Goal: Task Accomplishment & Management: Manage account settings

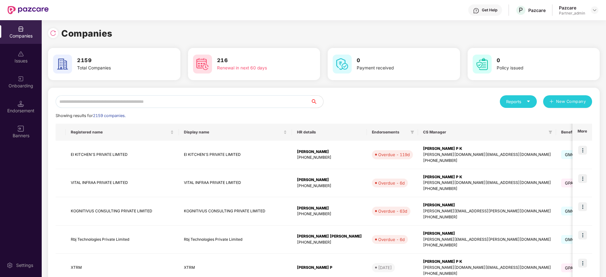
click at [182, 102] on input "text" at bounding box center [183, 101] width 255 height 13
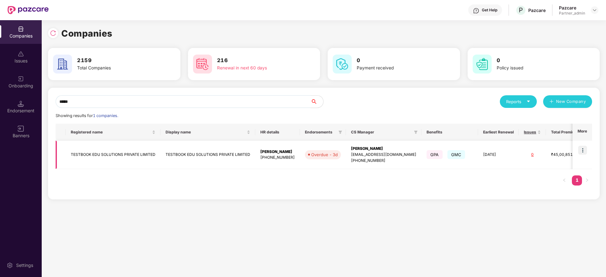
type input "*****"
click at [364, 151] on div "[PERSON_NAME]" at bounding box center [383, 149] width 65 height 6
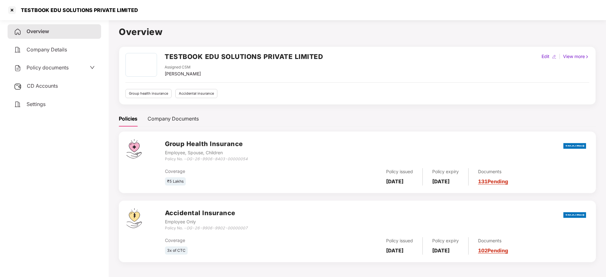
click at [500, 182] on link "131 Pending" at bounding box center [493, 181] width 30 height 6
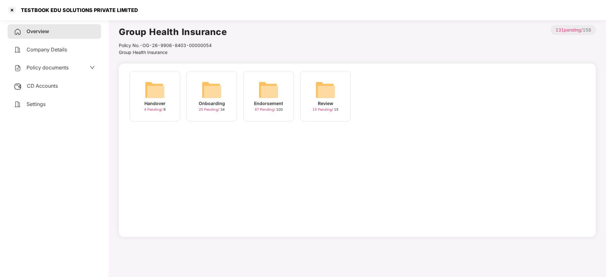
click at [266, 95] on img at bounding box center [268, 90] width 20 height 20
click at [326, 102] on div "July-2025" at bounding box center [324, 103] width 23 height 7
click at [150, 102] on div "[DATE] 16:55:14" at bounding box center [154, 103] width 35 height 7
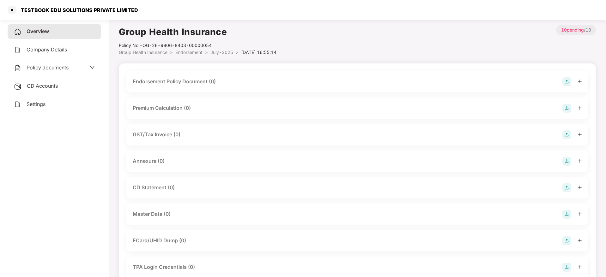
click at [570, 80] on img at bounding box center [566, 81] width 9 height 9
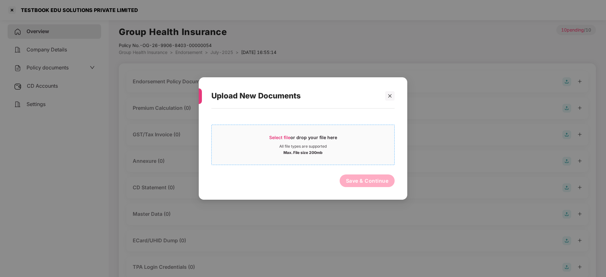
click at [286, 136] on span "Select file" at bounding box center [279, 137] width 21 height 5
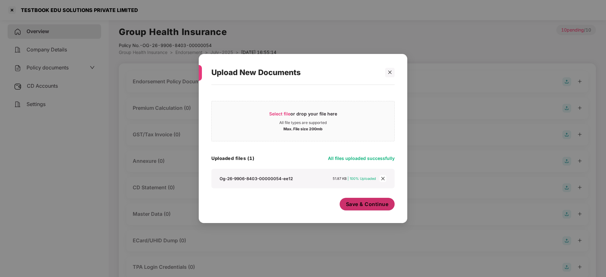
click at [361, 204] on span "Save & Continue" at bounding box center [367, 204] width 43 height 7
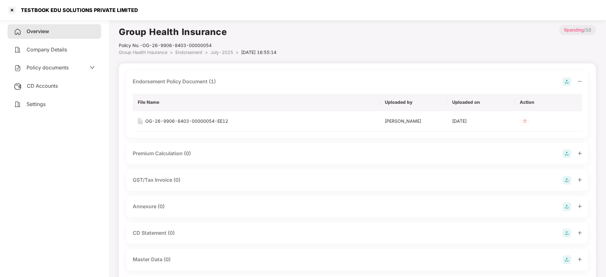
click at [579, 80] on icon "minus" at bounding box center [579, 81] width 4 height 4
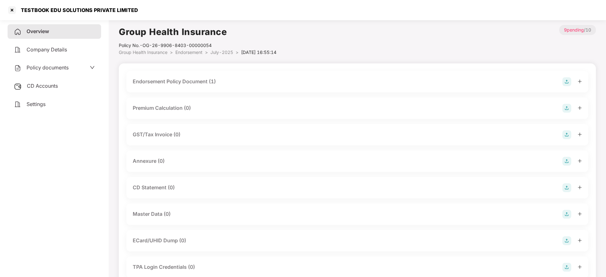
click at [568, 163] on img at bounding box center [566, 161] width 9 height 9
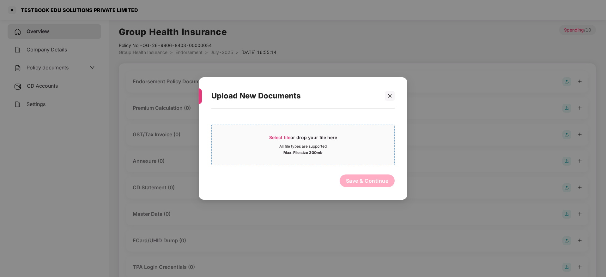
click at [285, 142] on div "Select file or drop your file here" at bounding box center [303, 138] width 68 height 9
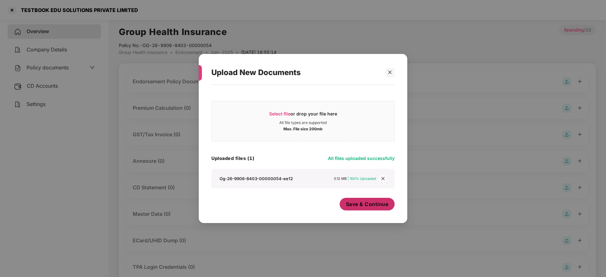
click at [357, 202] on span "Save & Continue" at bounding box center [367, 204] width 43 height 7
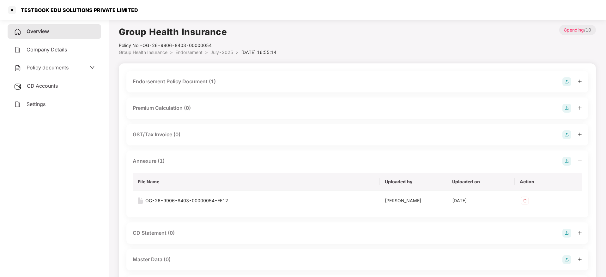
click at [580, 161] on icon "minus" at bounding box center [579, 161] width 4 height 4
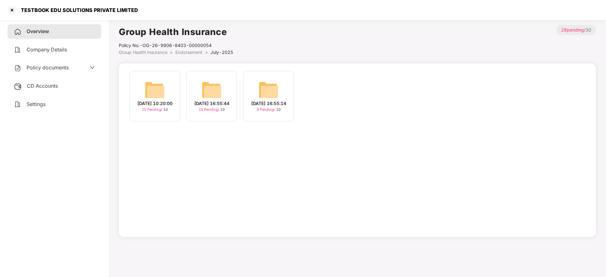
click at [214, 104] on div "[DATE] 16:55:44" at bounding box center [211, 103] width 35 height 7
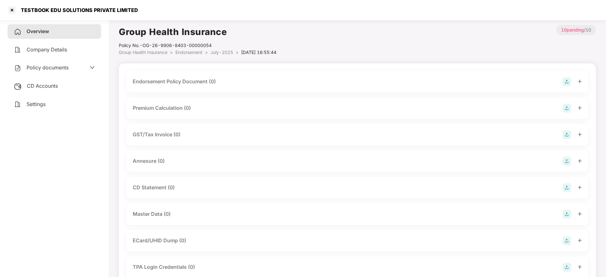
click at [570, 80] on img at bounding box center [566, 81] width 9 height 9
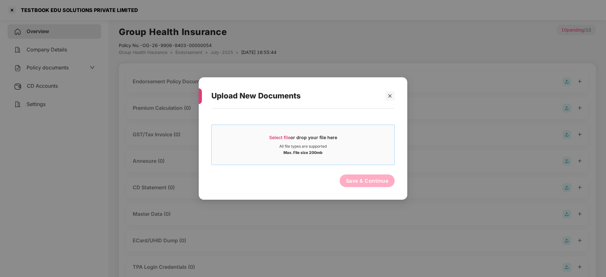
click at [284, 135] on span "Select file" at bounding box center [279, 137] width 21 height 5
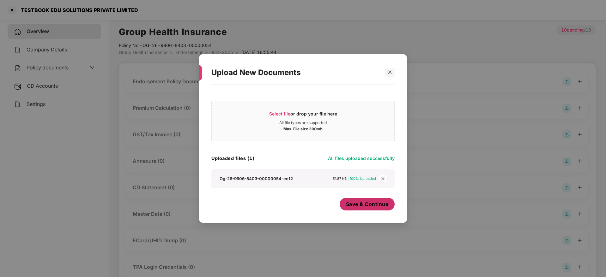
click at [371, 202] on span "Save & Continue" at bounding box center [367, 204] width 43 height 7
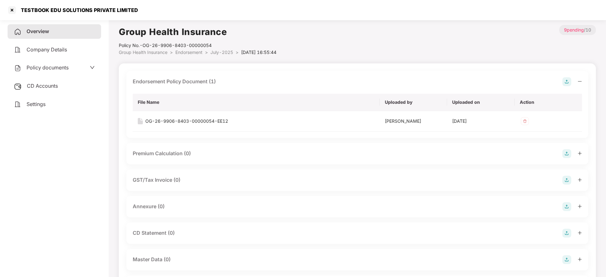
click at [579, 80] on icon "minus" at bounding box center [579, 81] width 4 height 4
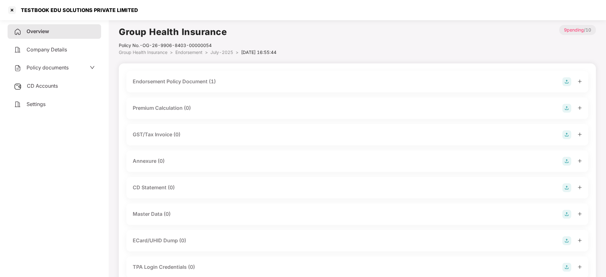
click at [565, 161] on img at bounding box center [566, 161] width 9 height 9
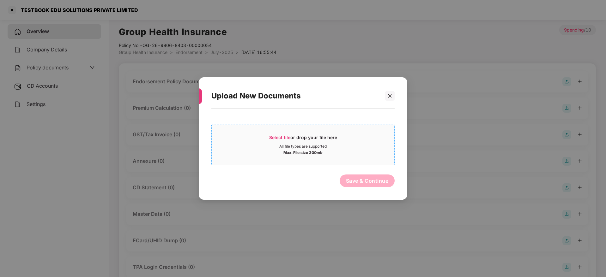
click at [283, 136] on span "Select file" at bounding box center [279, 137] width 21 height 5
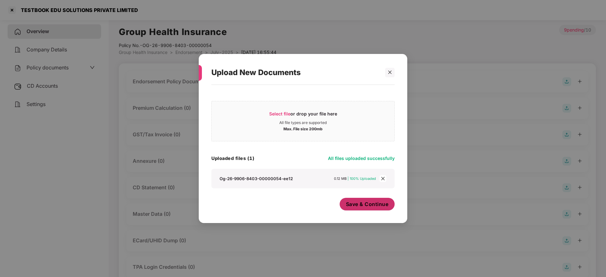
click at [352, 201] on span "Save & Continue" at bounding box center [367, 204] width 43 height 7
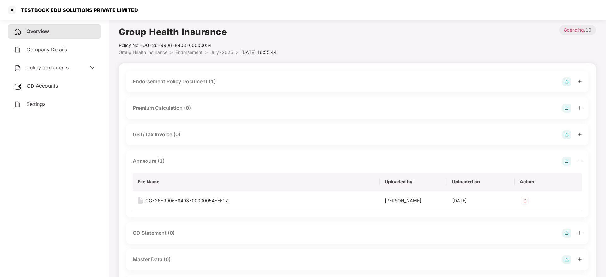
click at [578, 159] on icon "minus" at bounding box center [579, 161] width 4 height 4
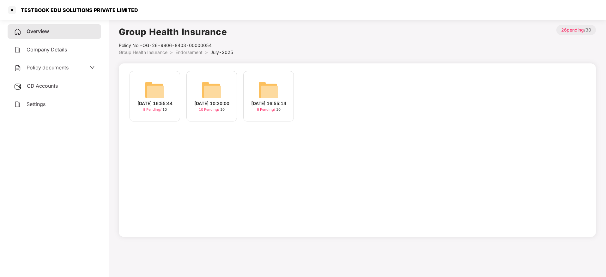
click at [208, 97] on img at bounding box center [211, 90] width 20 height 20
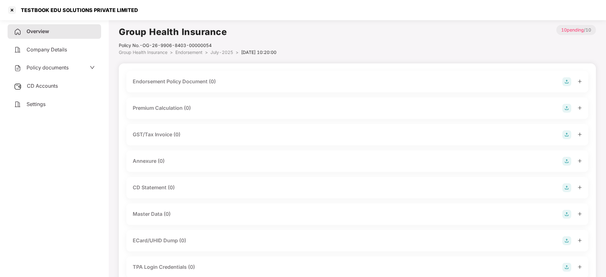
click at [566, 78] on img at bounding box center [566, 81] width 9 height 9
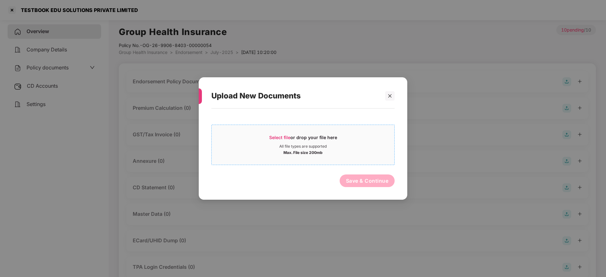
click at [279, 136] on span "Select file" at bounding box center [279, 137] width 21 height 5
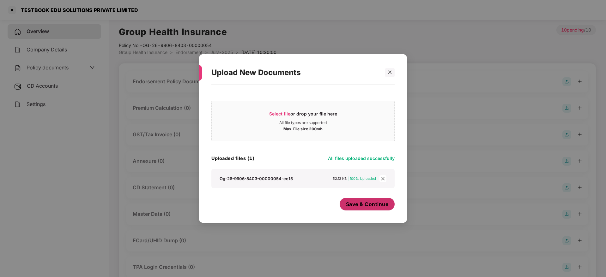
click at [368, 207] on span "Save & Continue" at bounding box center [367, 204] width 43 height 7
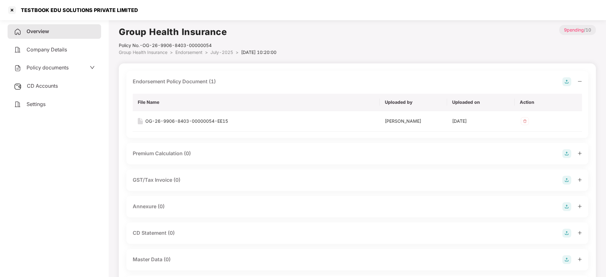
click at [579, 81] on icon "minus" at bounding box center [579, 81] width 4 height 0
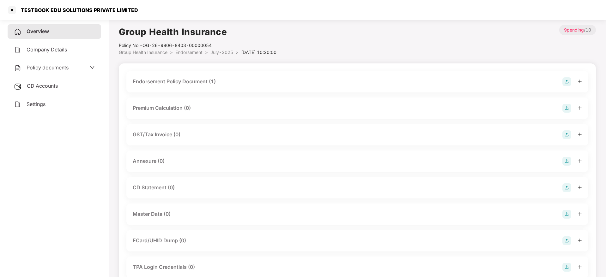
click at [568, 160] on img at bounding box center [566, 161] width 9 height 9
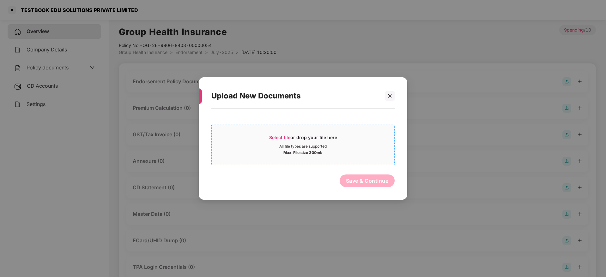
click at [297, 133] on span "Select file or drop your file here All file types are supported Max. File size …" at bounding box center [303, 145] width 182 height 30
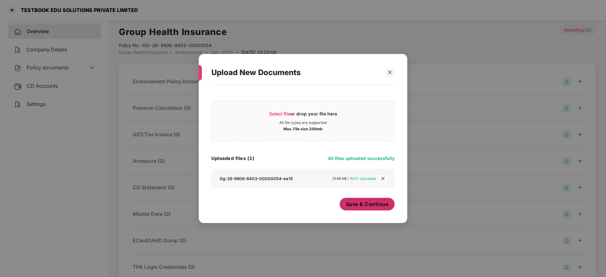
click at [359, 209] on button "Save & Continue" at bounding box center [366, 204] width 55 height 13
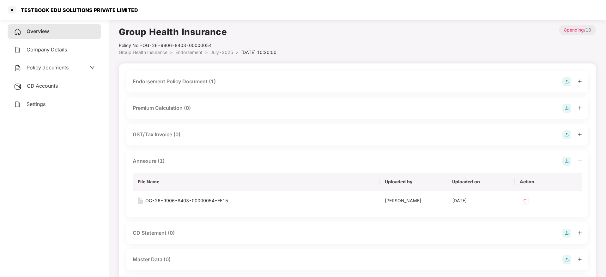
click at [581, 161] on icon "minus" at bounding box center [579, 161] width 4 height 0
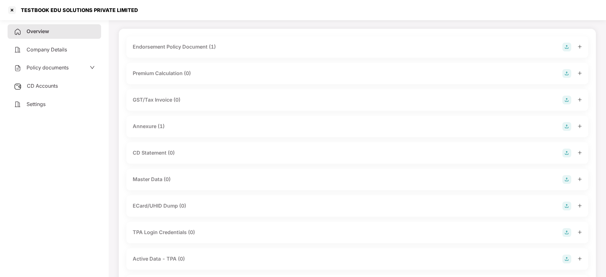
scroll to position [47, 0]
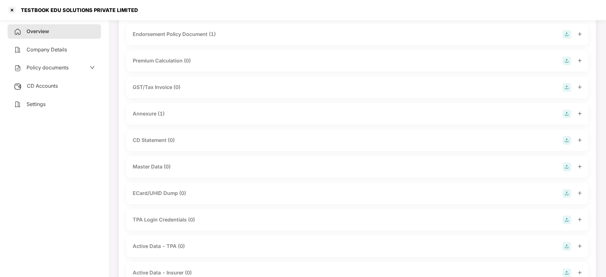
click at [568, 166] on img at bounding box center [566, 167] width 9 height 9
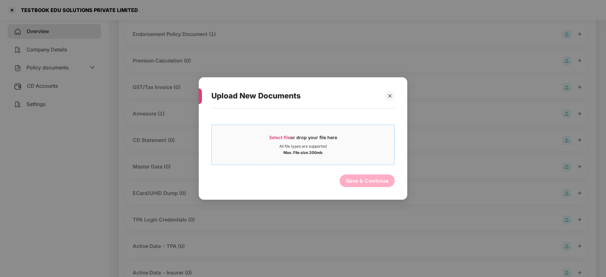
click at [290, 135] on span "Select file" at bounding box center [279, 137] width 21 height 5
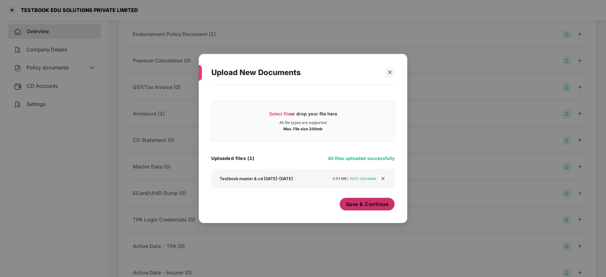
click at [355, 204] on span "Save & Continue" at bounding box center [367, 204] width 43 height 7
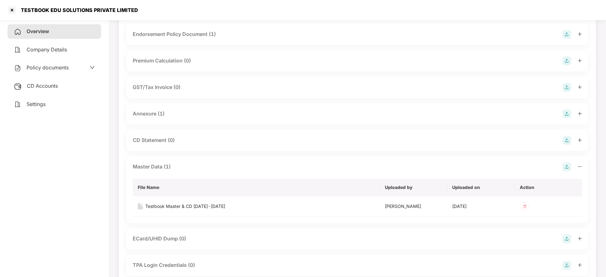
click at [579, 167] on icon "minus" at bounding box center [579, 166] width 4 height 4
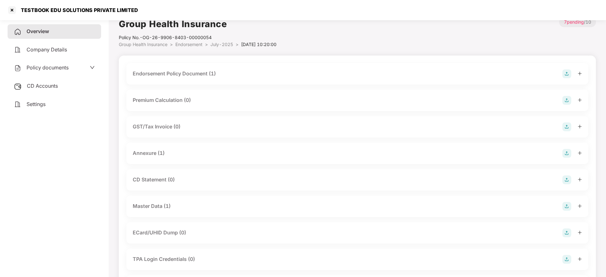
scroll to position [0, 0]
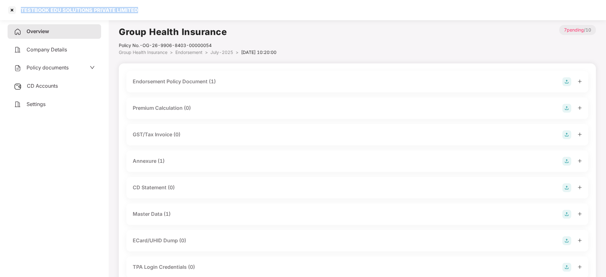
drag, startPoint x: 35, startPoint y: 9, endPoint x: 140, endPoint y: 9, distance: 104.2
click at [140, 9] on div "TESTBOOK EDU SOLUTIONS PRIVATE LIMITED" at bounding box center [303, 10] width 606 height 20
copy div "TESTBOOK EDU SOLUTIONS PRIVATE LIMITED"
click at [10, 9] on div at bounding box center [12, 10] width 10 height 10
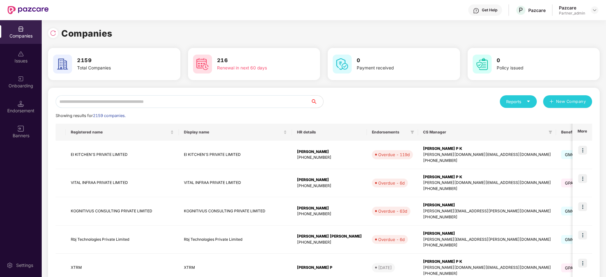
click at [154, 104] on input "text" at bounding box center [183, 101] width 255 height 13
paste input "**********"
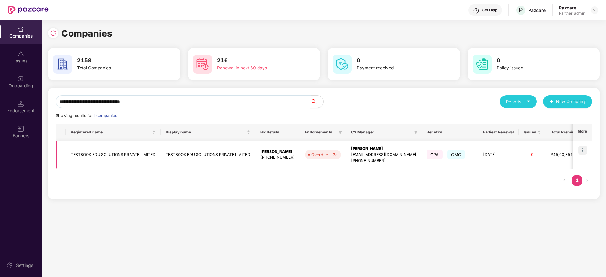
type input "**********"
click at [371, 148] on div "[PERSON_NAME]" at bounding box center [383, 149] width 65 height 6
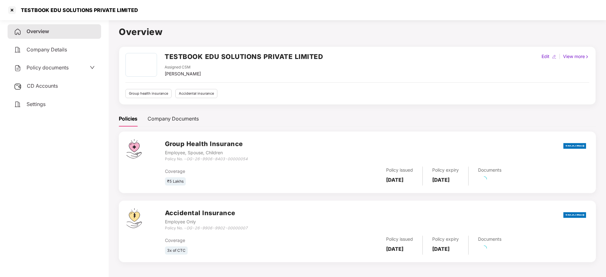
click at [55, 80] on div "CD Accounts" at bounding box center [54, 86] width 93 height 15
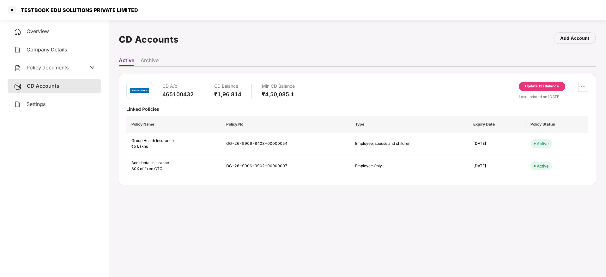
click at [536, 85] on div "Update CD Balance" at bounding box center [542, 87] width 34 height 6
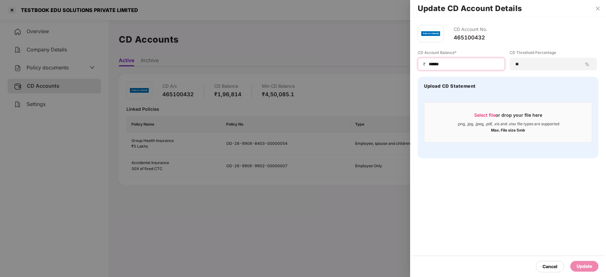
drag, startPoint x: 471, startPoint y: 64, endPoint x: 381, endPoint y: 56, distance: 90.0
click at [381, 56] on div "Update CD Account Details CD Account No. 465100432 CD Account Balance* ₹ ******…" at bounding box center [303, 138] width 606 height 277
paste input
type input "******"
click at [497, 116] on div "Select file or drop your file here" at bounding box center [508, 116] width 68 height 9
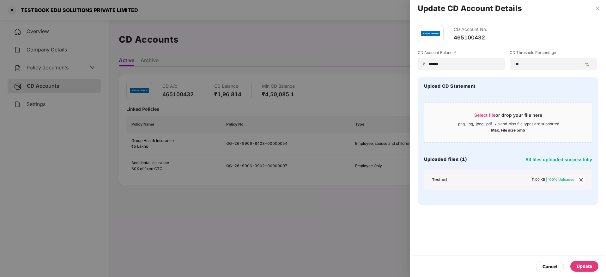
click at [581, 264] on div "Update" at bounding box center [583, 266] width 15 height 7
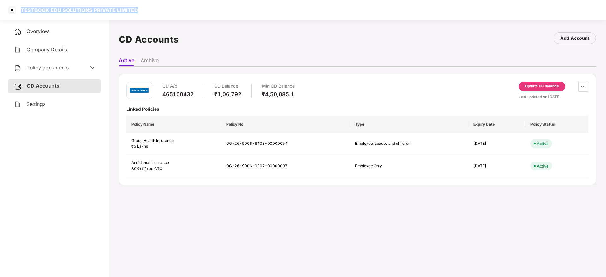
drag, startPoint x: 20, startPoint y: 10, endPoint x: 141, endPoint y: 9, distance: 121.5
click at [141, 9] on div "TESTBOOK EDU SOLUTIONS PRIVATE LIMITED" at bounding box center [303, 10] width 606 height 20
copy div "TESTBOOK EDU SOLUTIONS PRIVATE LIMITED"
click at [2, 9] on div "TESTBOOK EDU SOLUTIONS PRIVATE LIMITED" at bounding box center [303, 10] width 606 height 20
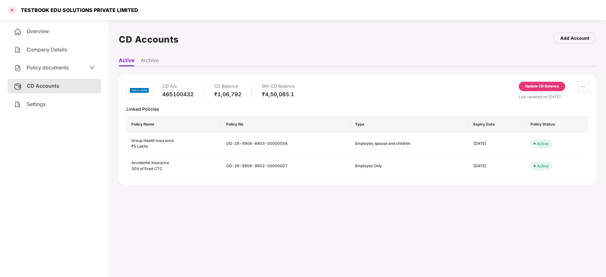
click at [10, 10] on div at bounding box center [12, 10] width 10 height 10
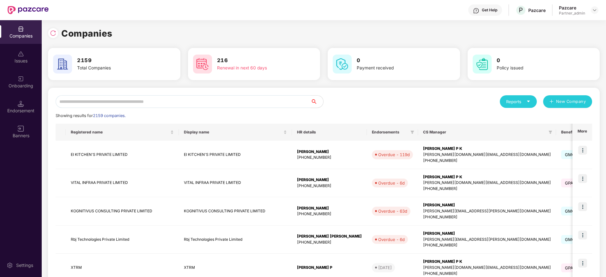
click at [134, 98] on input "text" at bounding box center [183, 101] width 255 height 13
paste input "**********"
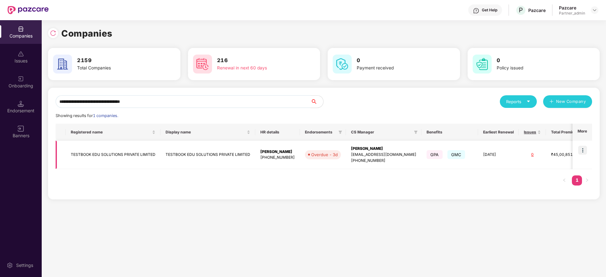
type input "**********"
click at [585, 151] on img at bounding box center [582, 150] width 9 height 9
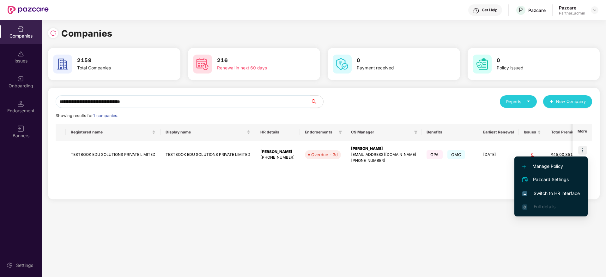
click at [543, 197] on li "Switch to HR interface" at bounding box center [550, 193] width 73 height 13
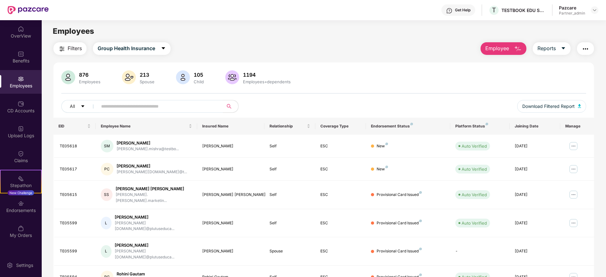
click at [587, 51] on img "button" at bounding box center [585, 49] width 8 height 8
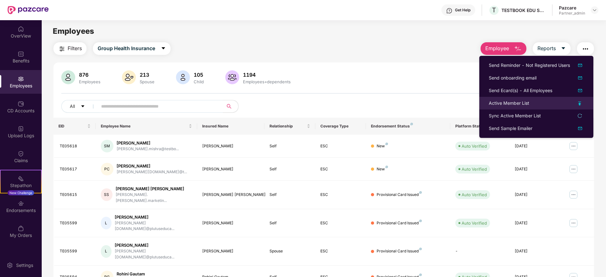
click at [498, 102] on div "Active Member List" at bounding box center [508, 103] width 40 height 7
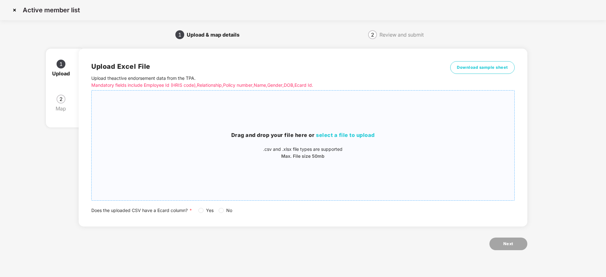
click at [353, 133] on span "select a file to upload" at bounding box center [345, 135] width 59 height 6
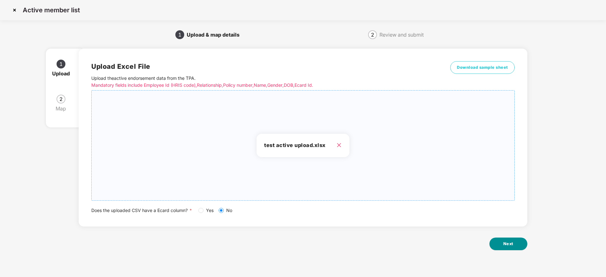
click at [503, 242] on button "Next" at bounding box center [508, 244] width 38 height 13
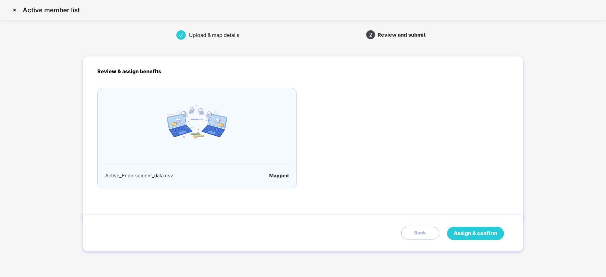
click at [474, 234] on span "Assign & confirm" at bounding box center [475, 234] width 44 height 8
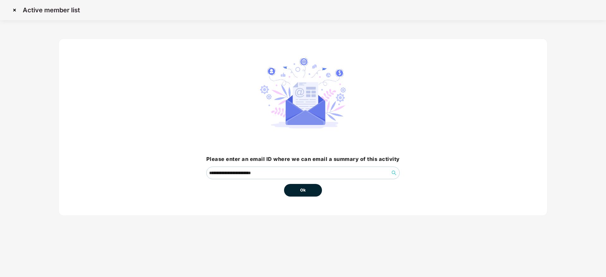
click at [305, 193] on span "Ok" at bounding box center [303, 190] width 6 height 6
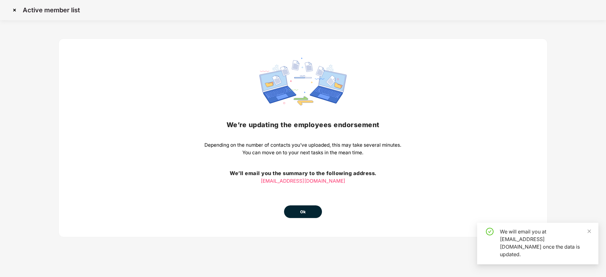
click at [305, 206] on button "Ok" at bounding box center [303, 212] width 38 height 13
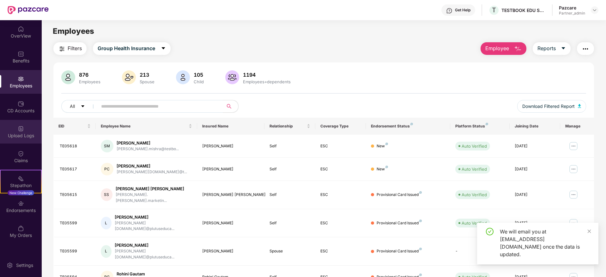
click at [19, 136] on div "Upload Logs" at bounding box center [21, 136] width 42 height 6
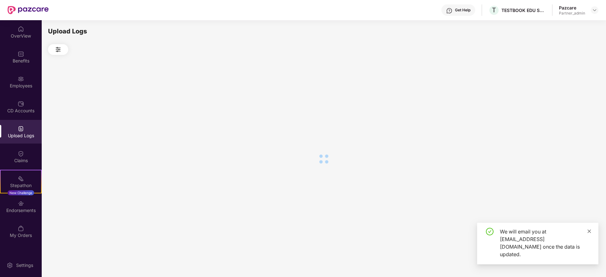
click at [590, 234] on icon "close" at bounding box center [589, 231] width 4 height 4
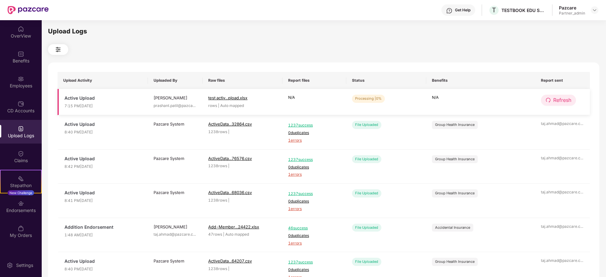
click at [560, 99] on span "Refresh" at bounding box center [562, 100] width 18 height 8
click at [553, 101] on span "Refresh" at bounding box center [562, 100] width 18 height 8
click at [555, 101] on span "Refresh" at bounding box center [562, 100] width 18 height 8
click at [562, 100] on span "Refresh" at bounding box center [562, 100] width 18 height 8
click at [9, 83] on div "Employees" at bounding box center [21, 86] width 42 height 6
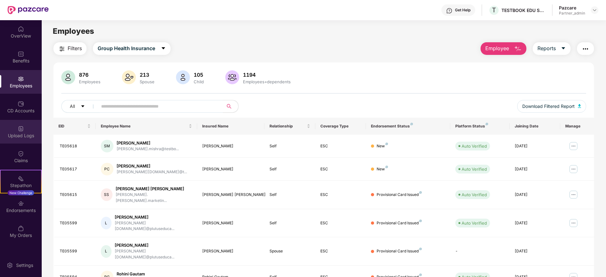
click at [26, 130] on div "Upload Logs" at bounding box center [21, 132] width 42 height 24
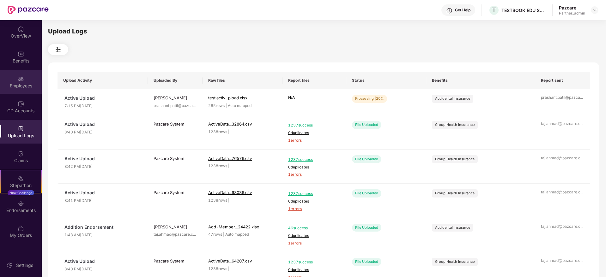
click at [19, 80] on img at bounding box center [21, 79] width 6 height 6
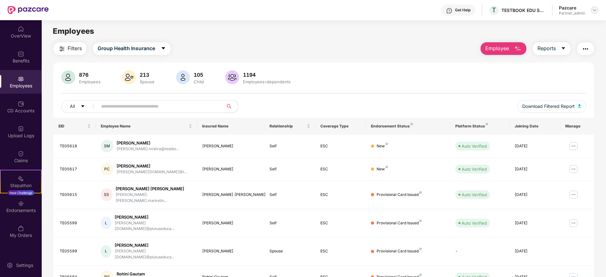
click at [594, 11] on img at bounding box center [594, 10] width 5 height 5
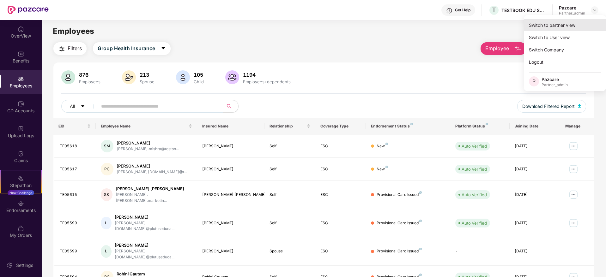
click at [583, 21] on div "Switch to partner view" at bounding box center [564, 25] width 82 height 12
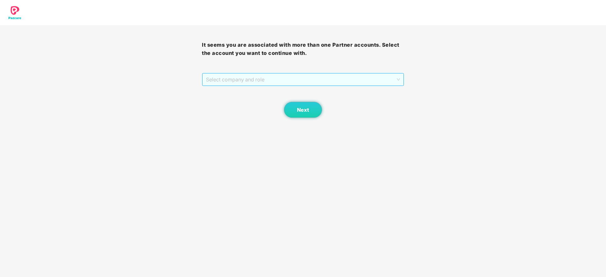
click at [313, 82] on span "Select company and role" at bounding box center [303, 80] width 194 height 12
click at [270, 100] on div "Pazcare - PARTNER_ADMIN" at bounding box center [303, 102] width 194 height 7
click at [293, 106] on button "Next" at bounding box center [303, 110] width 38 height 16
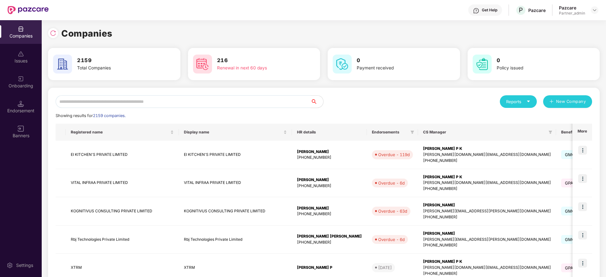
click at [190, 105] on input "text" at bounding box center [183, 101] width 255 height 13
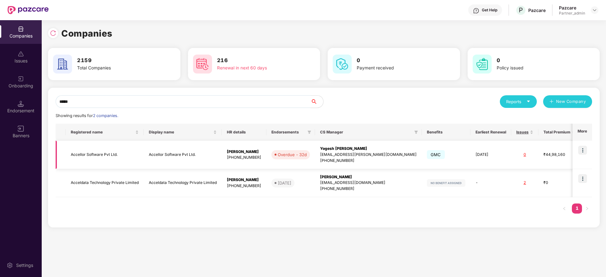
type input "*****"
click at [585, 151] on img at bounding box center [582, 150] width 9 height 9
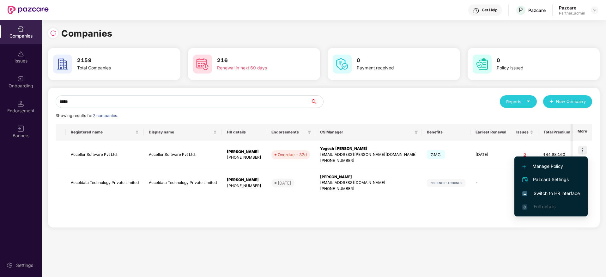
click at [549, 195] on span "Switch to HR interface" at bounding box center [550, 193] width 57 height 7
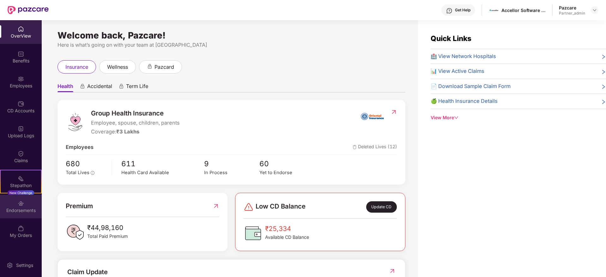
click at [22, 213] on div "Endorsements" at bounding box center [21, 207] width 42 height 24
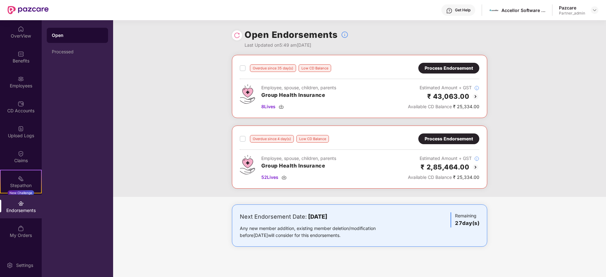
click at [569, 145] on div "Overdue since 35 day(s) Low CD Balance Process Endorsement Employee, spouse, ch…" at bounding box center [359, 126] width 492 height 142
click at [21, 110] on div "CD Accounts" at bounding box center [21, 111] width 42 height 6
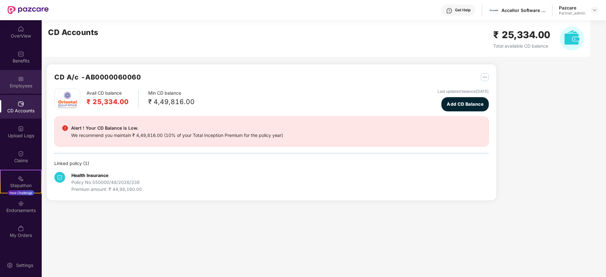
click at [17, 78] on div "Employees" at bounding box center [21, 82] width 42 height 24
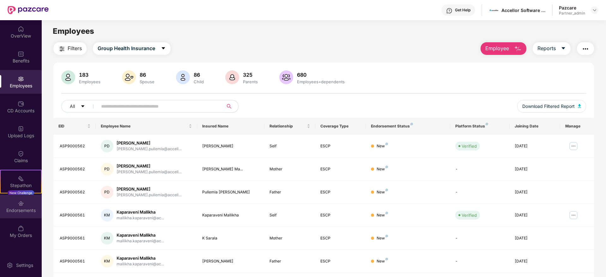
click at [14, 207] on div "Endorsements" at bounding box center [21, 210] width 42 height 6
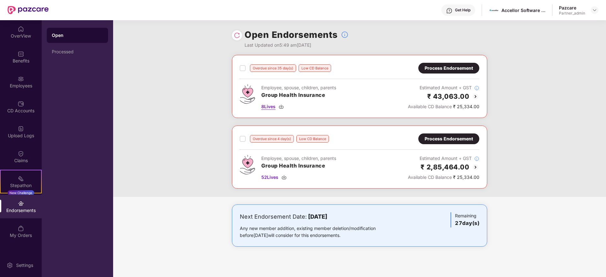
click at [282, 108] on img at bounding box center [280, 106] width 5 height 5
click at [286, 176] on img at bounding box center [283, 177] width 5 height 5
click at [440, 71] on div "Process Endorsement" at bounding box center [448, 68] width 48 height 7
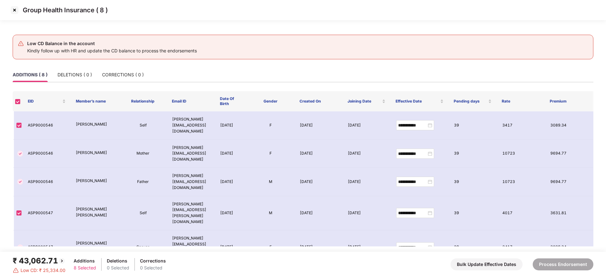
click at [14, 7] on img at bounding box center [14, 10] width 10 height 10
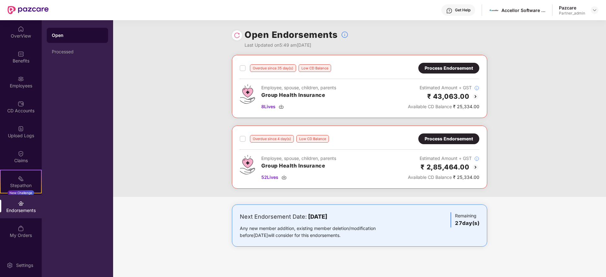
click at [430, 143] on div "Process Endorsement" at bounding box center [448, 139] width 61 height 11
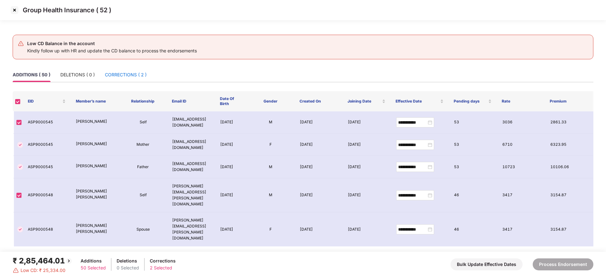
click at [128, 72] on div "CORRECTIONS ( 2 )" at bounding box center [126, 74] width 42 height 7
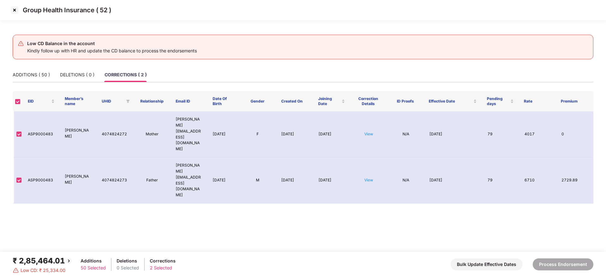
click at [15, 11] on img at bounding box center [14, 10] width 10 height 10
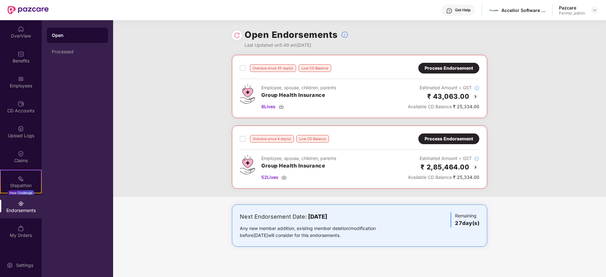
click at [442, 143] on div "Process Endorsement" at bounding box center [448, 139] width 61 height 11
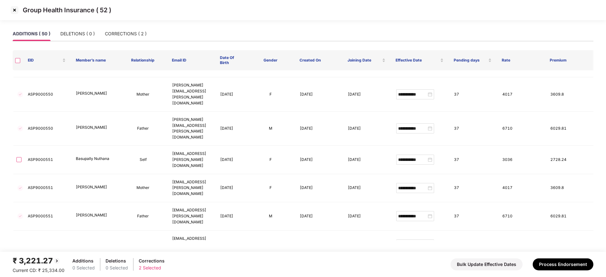
scroll to position [331, 0]
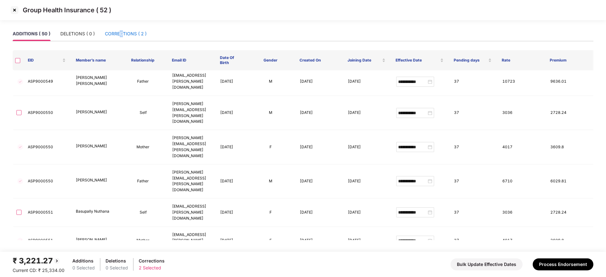
click at [122, 35] on div "CORRECTIONS ( 2 )" at bounding box center [126, 33] width 42 height 7
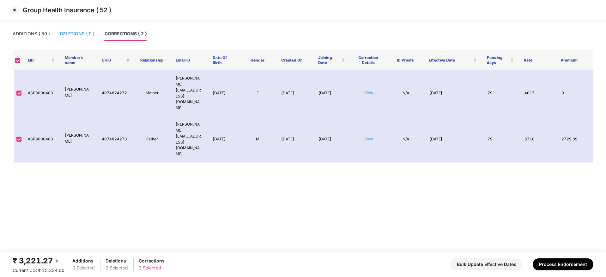
click at [82, 33] on div "DELETIONS ( 0 )" at bounding box center [77, 33] width 34 height 7
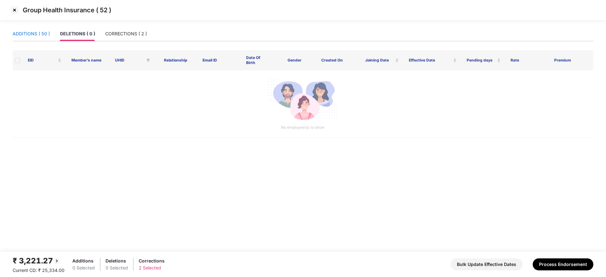
click at [31, 31] on div "ADDITIONS ( 50 )" at bounding box center [31, 33] width 37 height 7
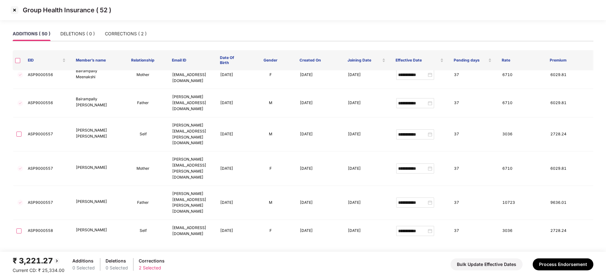
scroll to position [989, 0]
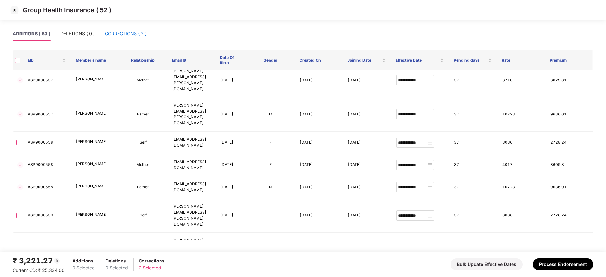
click at [123, 33] on div "CORRECTIONS ( 2 )" at bounding box center [126, 33] width 42 height 7
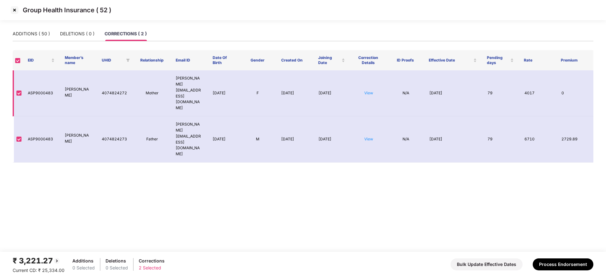
scroll to position [0, 0]
click at [561, 262] on button "Process Endorsement" at bounding box center [562, 265] width 61 height 12
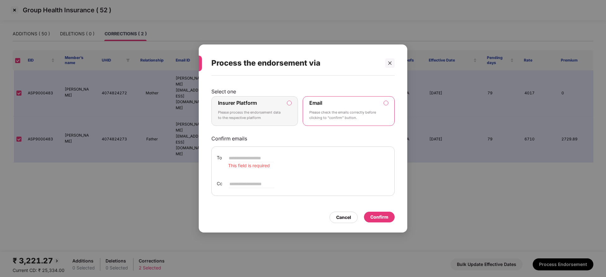
click at [257, 115] on p "Please process the endorsement data to the respective platform" at bounding box center [250, 115] width 64 height 11
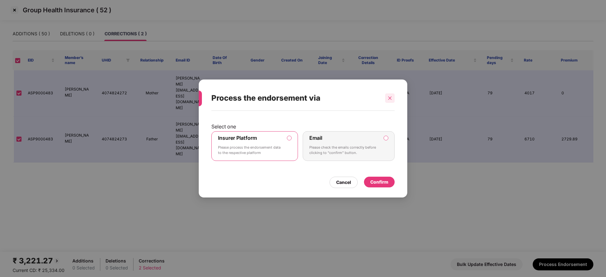
click at [389, 96] on icon "close" at bounding box center [389, 98] width 4 height 4
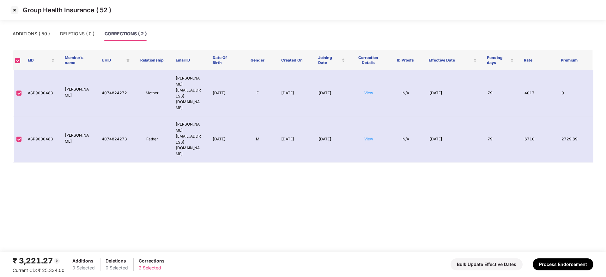
click at [13, 8] on img at bounding box center [14, 10] width 10 height 10
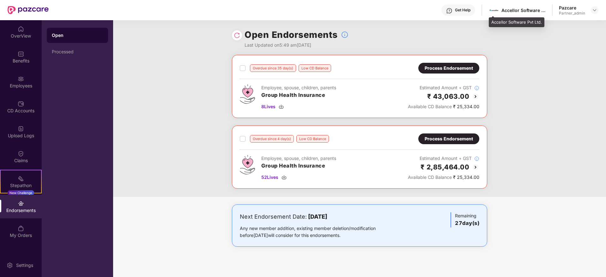
click at [507, 10] on div "Accellor Software Pvt Ltd." at bounding box center [523, 10] width 44 height 6
copy div "Accellor"
click at [594, 12] on img at bounding box center [594, 10] width 5 height 5
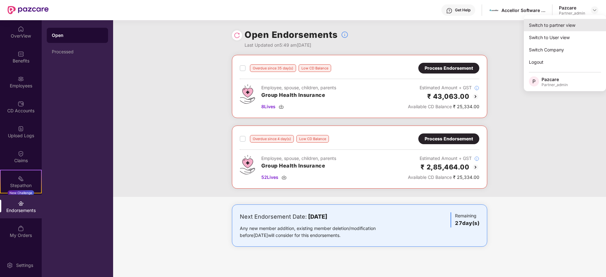
click at [576, 24] on div "Switch to partner view" at bounding box center [564, 25] width 82 height 12
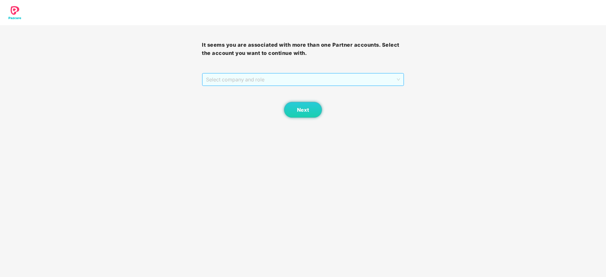
click at [280, 85] on span "Select company and role" at bounding box center [303, 80] width 194 height 12
click at [264, 100] on div "Pazcare - PARTNER_ADMIN" at bounding box center [303, 102] width 194 height 7
click at [298, 111] on span "Next" at bounding box center [303, 110] width 12 height 6
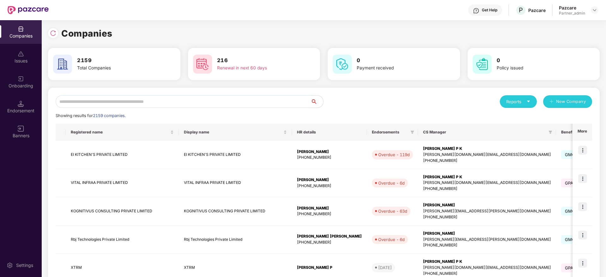
click at [180, 103] on input "text" at bounding box center [183, 101] width 255 height 13
paste input "********"
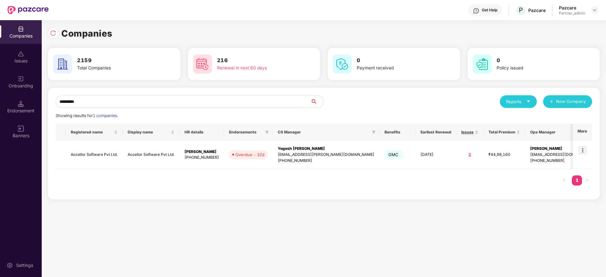
type input "********"
click at [23, 110] on div "Endorsement" at bounding box center [21, 111] width 42 height 6
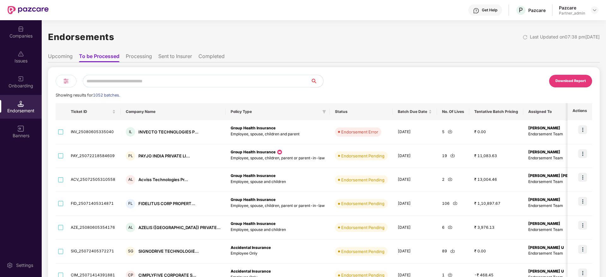
click at [137, 82] on input "text" at bounding box center [197, 81] width 228 height 13
paste input "********"
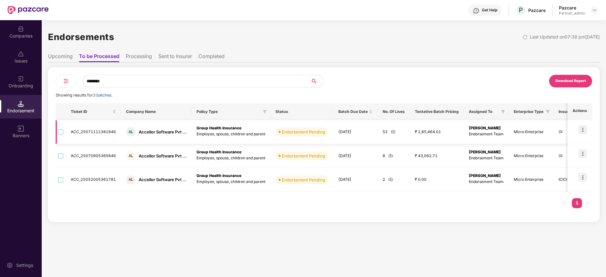
type input "********"
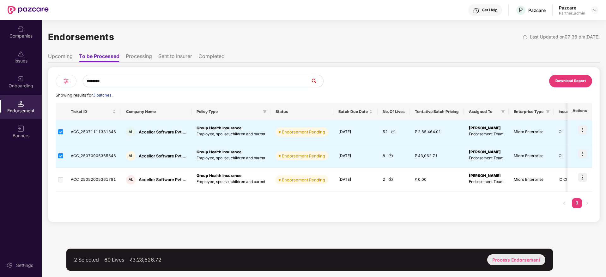
click at [526, 261] on div "Process Endorsement" at bounding box center [516, 259] width 58 height 11
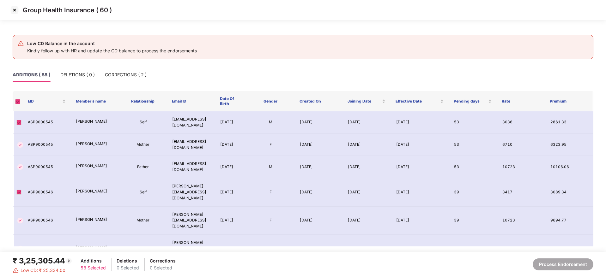
click at [16, 102] on span at bounding box center [17, 101] width 5 height 5
click at [69, 75] on div "DELETIONS ( 0 )" at bounding box center [77, 74] width 34 height 7
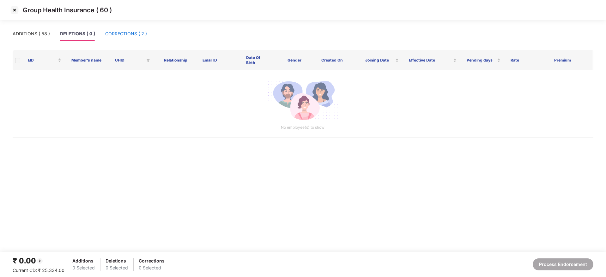
click at [121, 32] on div "CORRECTIONS ( 2 )" at bounding box center [126, 33] width 42 height 7
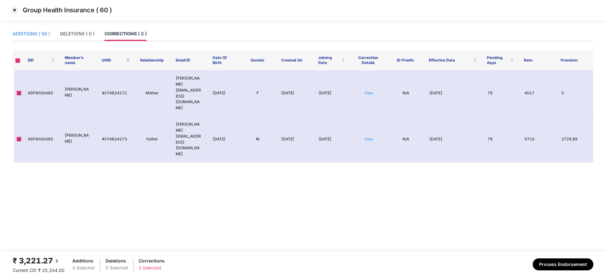
click at [31, 33] on div "ADDITIONS ( 58 )" at bounding box center [31, 33] width 37 height 7
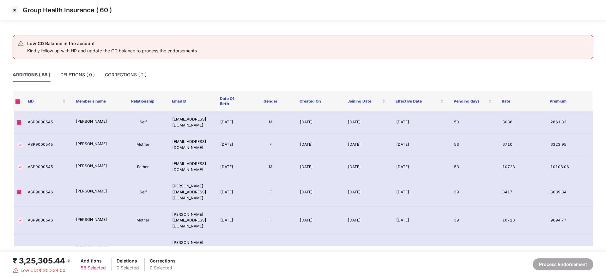
click at [18, 103] on span at bounding box center [17, 101] width 5 height 5
click at [17, 103] on span at bounding box center [17, 101] width 5 height 5
click at [73, 71] on div "DELETIONS ( 0 )" at bounding box center [77, 74] width 34 height 7
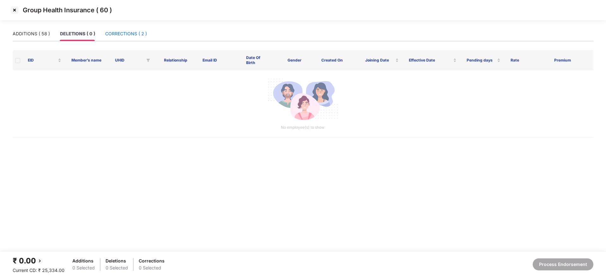
click at [134, 36] on div "CORRECTIONS ( 2 )" at bounding box center [126, 33] width 42 height 7
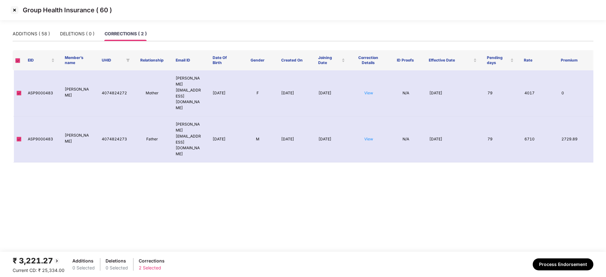
click at [15, 10] on img at bounding box center [14, 10] width 10 height 10
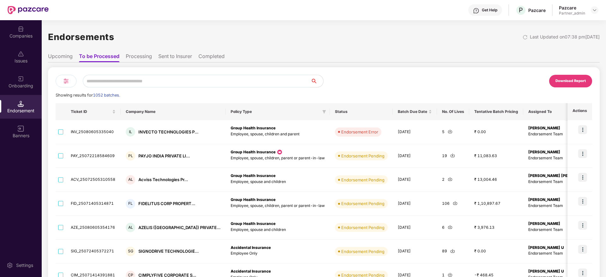
click at [23, 80] on img at bounding box center [21, 79] width 6 height 6
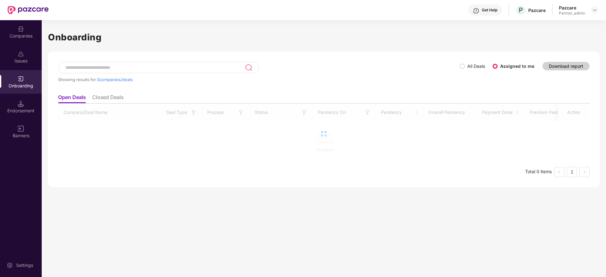
click at [22, 39] on div "Companies" at bounding box center [21, 32] width 42 height 24
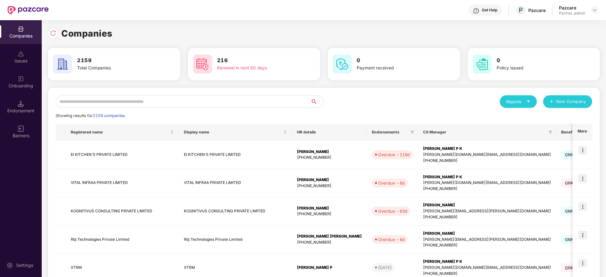
click at [111, 104] on input "text" at bounding box center [183, 101] width 255 height 13
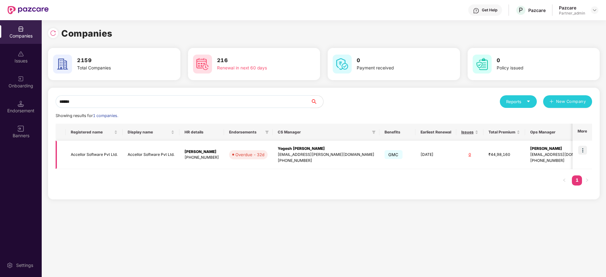
type input "******"
click at [582, 151] on img at bounding box center [582, 150] width 9 height 9
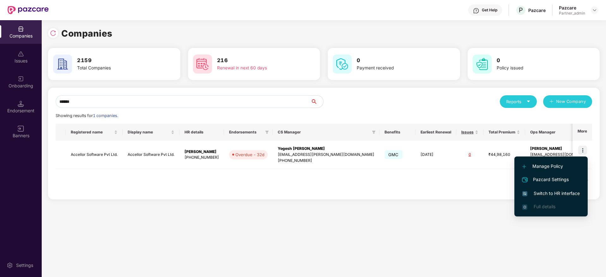
click at [546, 188] on li "Switch to HR interface" at bounding box center [550, 193] width 73 height 13
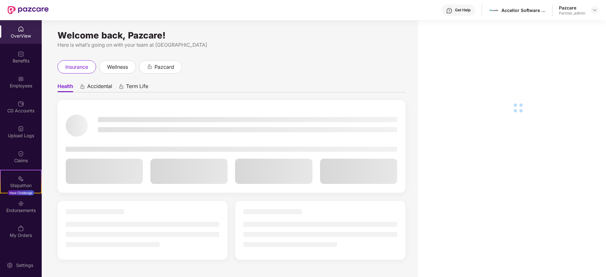
click at [24, 208] on div "Endorsements" at bounding box center [21, 210] width 42 height 6
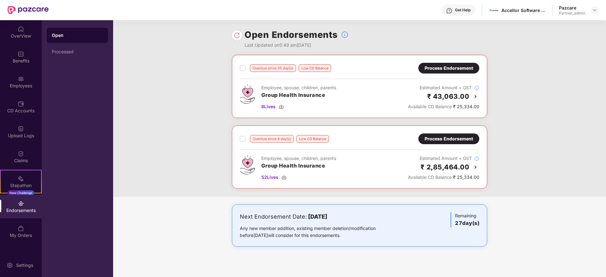
click at [451, 70] on div "Process Endorsement" at bounding box center [448, 68] width 48 height 7
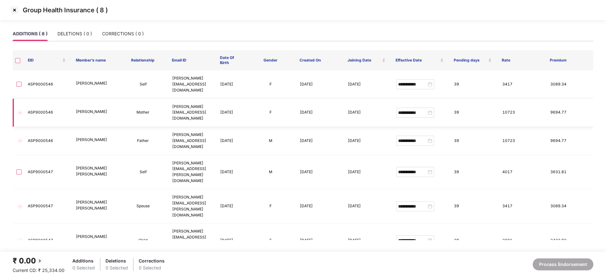
scroll to position [15, 0]
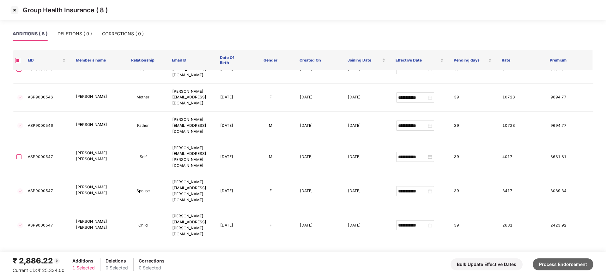
click at [569, 266] on button "Process Endorsement" at bounding box center [562, 265] width 61 height 12
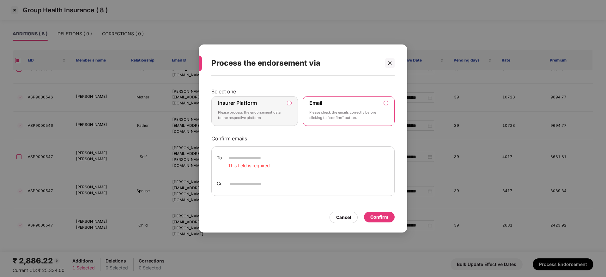
click at [264, 111] on p "Please process the endorsement data to the respective platform" at bounding box center [250, 115] width 64 height 11
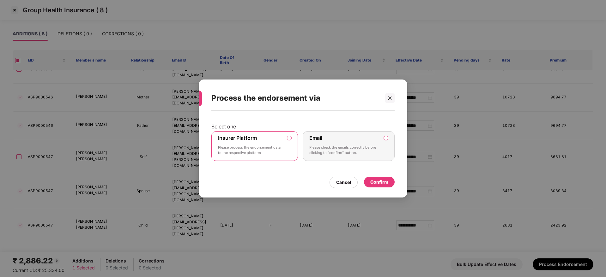
click at [389, 182] on div "Confirm" at bounding box center [379, 182] width 31 height 11
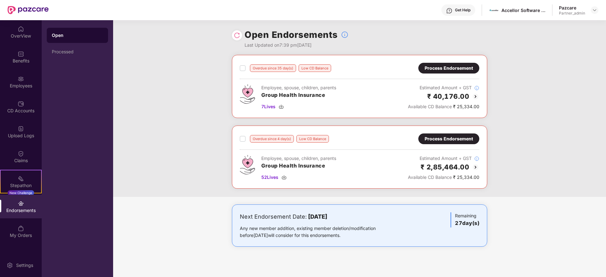
click at [455, 136] on div "Process Endorsement" at bounding box center [448, 138] width 48 height 7
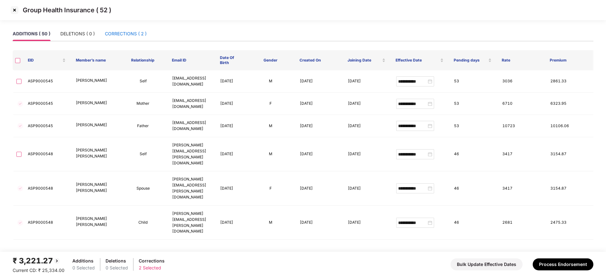
click at [125, 32] on div "CORRECTIONS ( 2 )" at bounding box center [126, 33] width 42 height 7
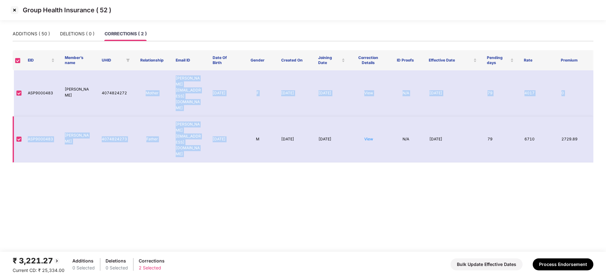
drag, startPoint x: 147, startPoint y: 80, endPoint x: 239, endPoint y: 112, distance: 97.1
click at [239, 112] on tbody "ASP9000483 [PERSON_NAME] 4074824272 Mother [PERSON_NAME][EMAIL_ADDRESS][DOMAIN_…" at bounding box center [303, 116] width 580 height 92
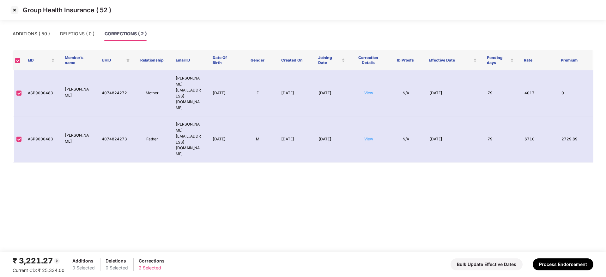
click at [174, 152] on main "ADDITIONS ( 50 ) DELETIONS ( 0 ) CORRECTIONS ( 2 ) EID Member’s name UHID Relat…" at bounding box center [303, 139] width 606 height 225
click at [573, 267] on button "Process Endorsement" at bounding box center [562, 265] width 61 height 12
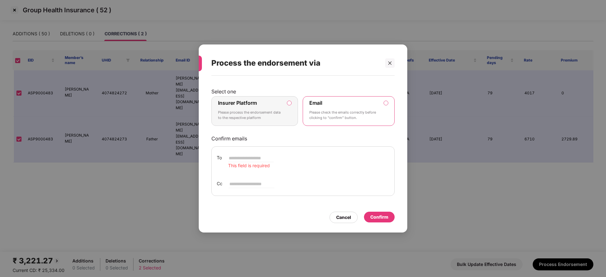
click at [272, 106] on div "Insurer Platform Please process the endorsement data to the respective platform" at bounding box center [250, 111] width 64 height 23
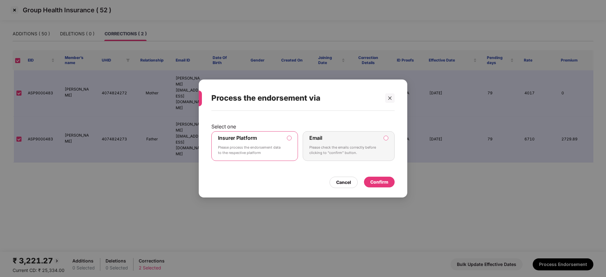
click at [385, 183] on div "Confirm" at bounding box center [379, 182] width 18 height 7
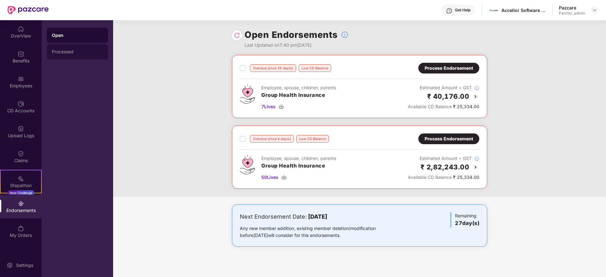
click at [63, 50] on div "Processed" at bounding box center [77, 51] width 51 height 5
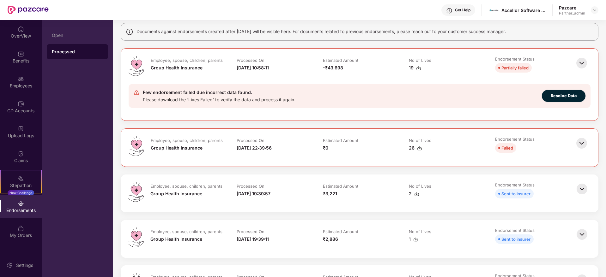
scroll to position [95, 0]
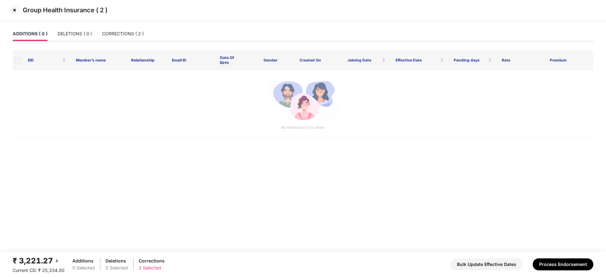
click at [13, 5] on img at bounding box center [14, 10] width 10 height 10
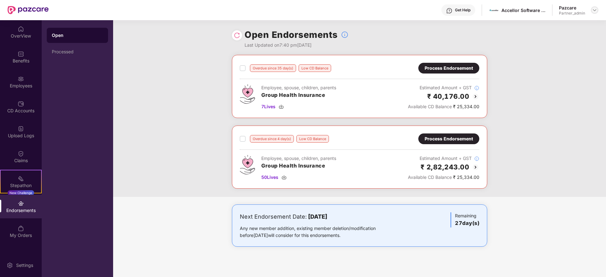
click at [595, 9] on img at bounding box center [594, 10] width 5 height 5
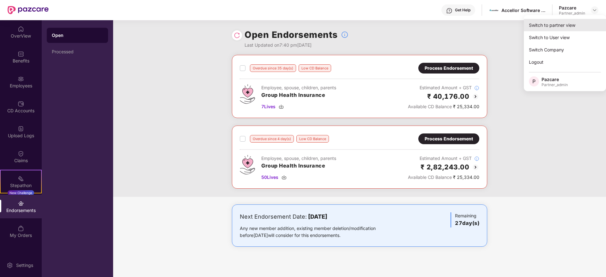
click at [579, 21] on div "Switch to partner view" at bounding box center [564, 25] width 82 height 12
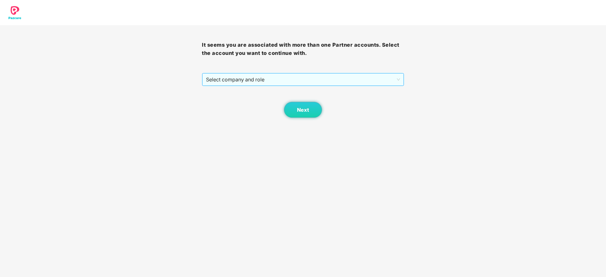
click at [319, 75] on span "Select company and role" at bounding box center [303, 80] width 194 height 12
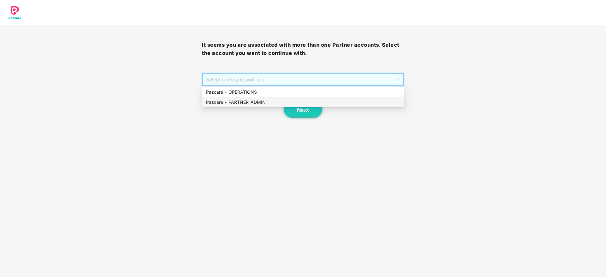
click at [270, 100] on div "Pazcare - PARTNER_ADMIN" at bounding box center [303, 102] width 194 height 7
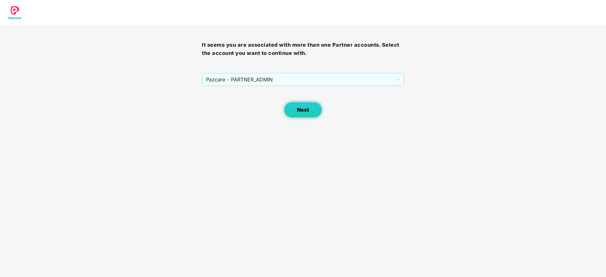
click at [293, 110] on button "Next" at bounding box center [303, 110] width 38 height 16
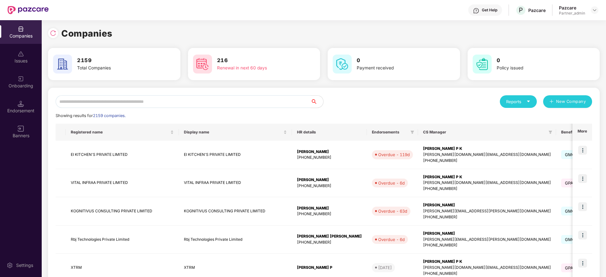
click at [202, 103] on input "text" at bounding box center [183, 101] width 255 height 13
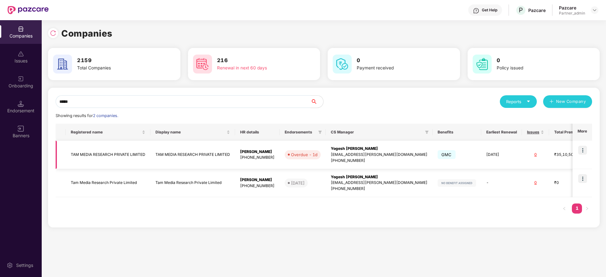
type input "*****"
click at [582, 152] on img at bounding box center [582, 150] width 9 height 9
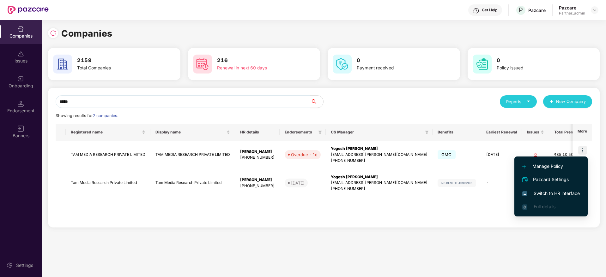
click at [549, 192] on span "Switch to HR interface" at bounding box center [550, 193] width 57 height 7
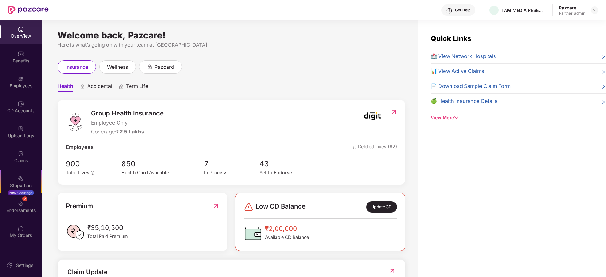
click at [23, 205] on img at bounding box center [21, 203] width 6 height 6
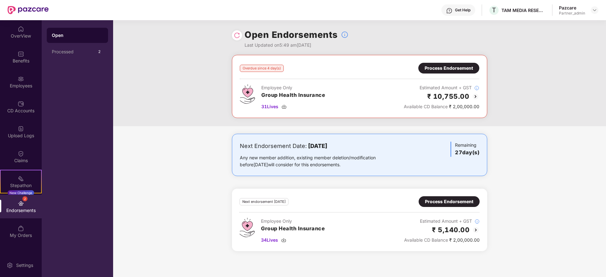
click at [436, 70] on div "Process Endorsement" at bounding box center [448, 68] width 48 height 7
